Goal: Task Accomplishment & Management: Manage account settings

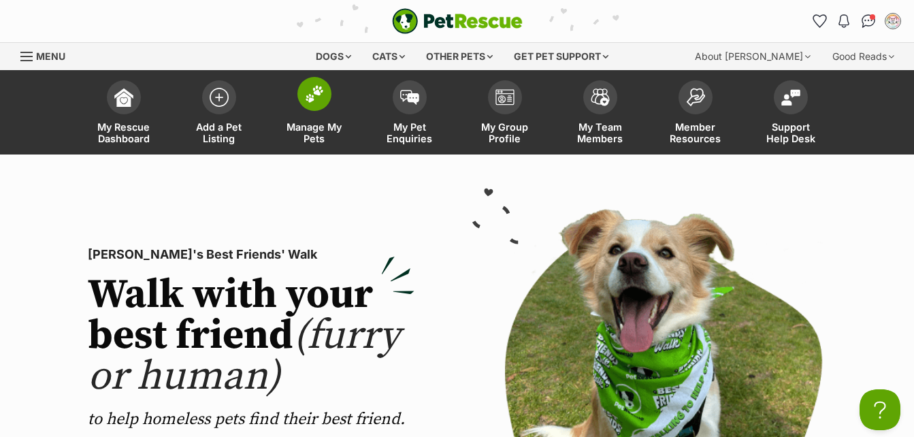
click at [302, 131] on span "Manage My Pets" at bounding box center [314, 132] width 61 height 23
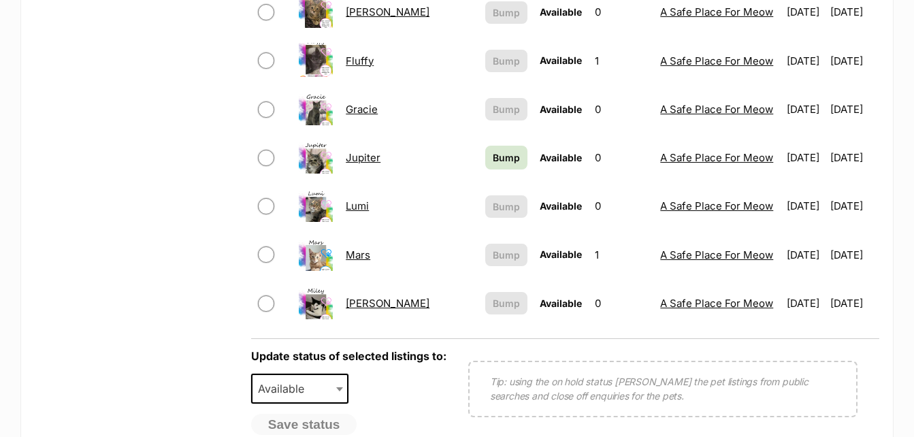
scroll to position [1096, 0]
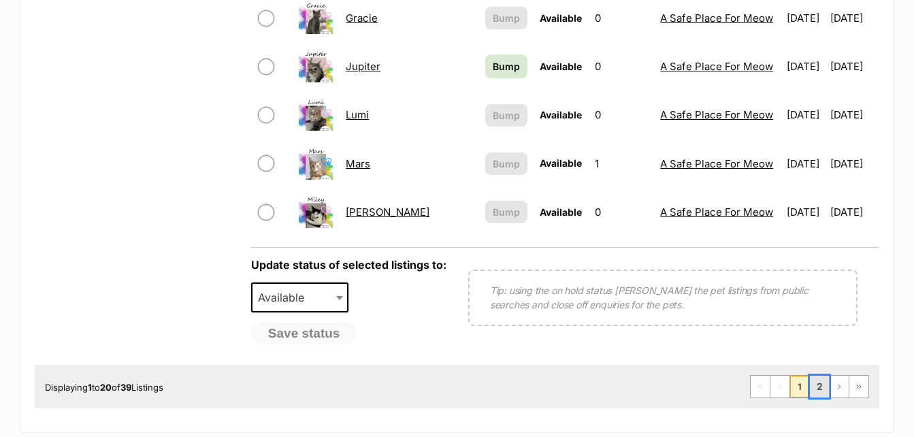
click at [818, 385] on link "2" at bounding box center [818, 386] width 19 height 22
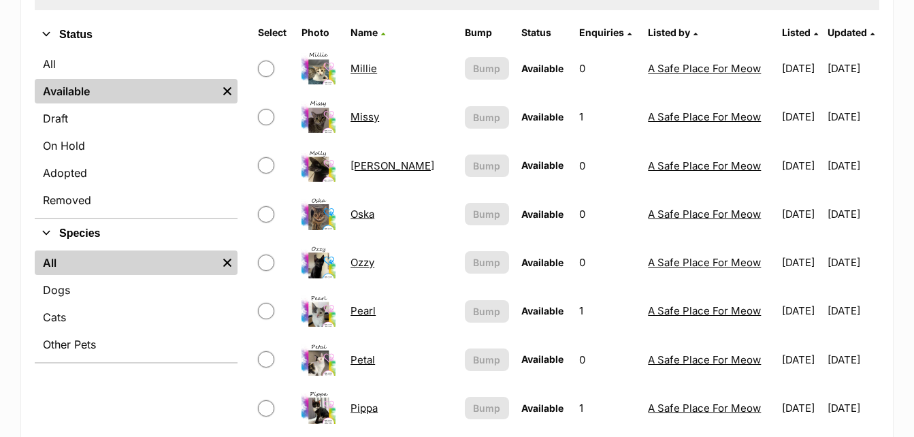
scroll to position [210, 0]
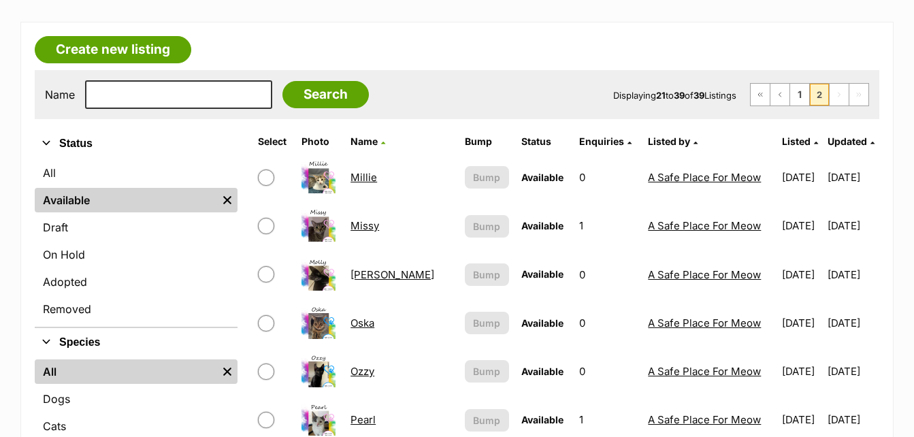
click at [358, 226] on link "Missy" at bounding box center [364, 225] width 29 height 13
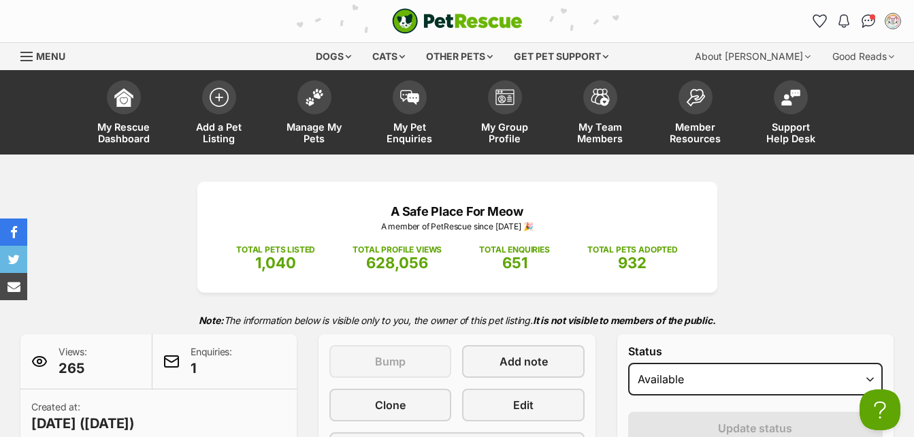
click at [56, 13] on div "PetRescue home Notifications Read Check out our new members article - Love Know…" at bounding box center [456, 21] width 893 height 42
